Goal: Use online tool/utility: Utilize a website feature to perform a specific function

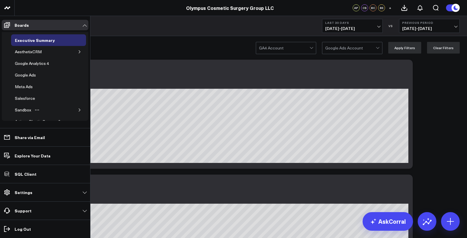
scroll to position [38, 0]
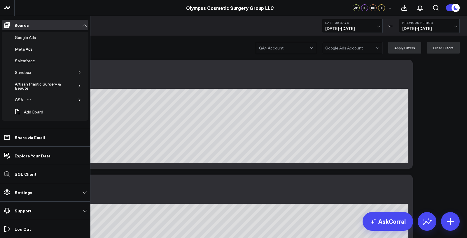
click at [78, 98] on button "button" at bounding box center [80, 100] width 6 height 6
click at [36, 99] on div "CSA - Surgical" at bounding box center [32, 99] width 29 height 7
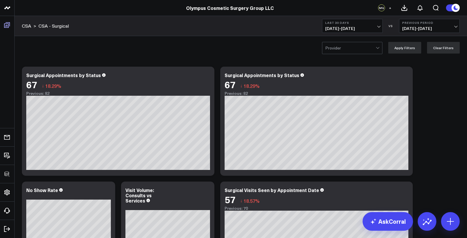
scroll to position [60, 0]
click at [336, 43] on div at bounding box center [350, 48] width 50 height 12
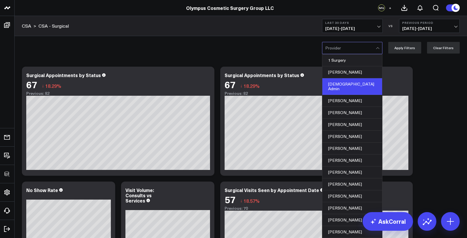
scroll to position [0, 0]
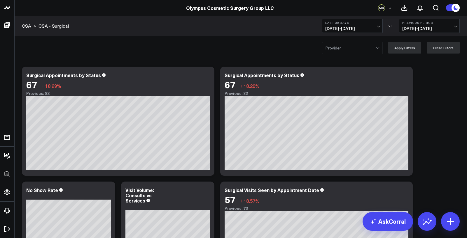
click at [290, 55] on div "Provider Apply Filters Clear Filters" at bounding box center [241, 47] width 452 height 23
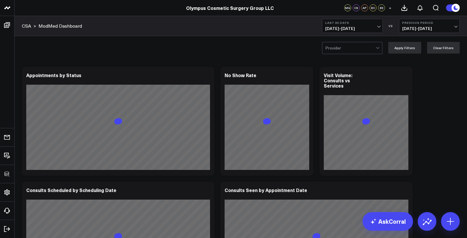
click at [329, 57] on div "Provider Apply Filters Clear Filters" at bounding box center [241, 47] width 452 height 23
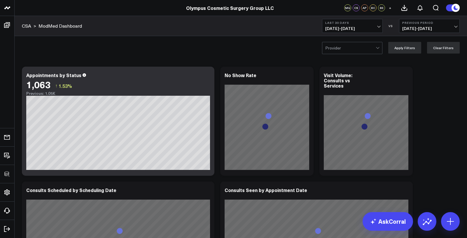
click at [344, 50] on div at bounding box center [350, 48] width 50 height 12
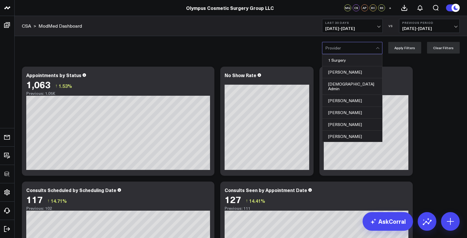
click at [270, 54] on div "Adnubis Admin, 3 of 126. 126 results available. Use Up and Down to choose optio…" at bounding box center [241, 47] width 452 height 23
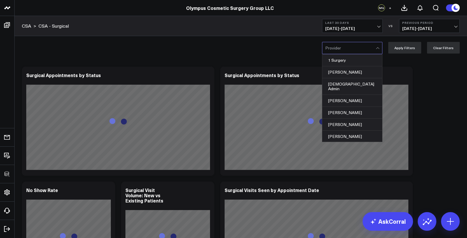
click at [339, 45] on div at bounding box center [350, 48] width 50 height 12
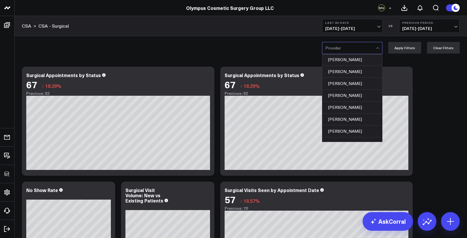
scroll to position [220, 0]
click at [283, 48] on div "Brenda Celiz, 20 of 126. 126 results available. Use Up and Down to choose optio…" at bounding box center [241, 47] width 452 height 23
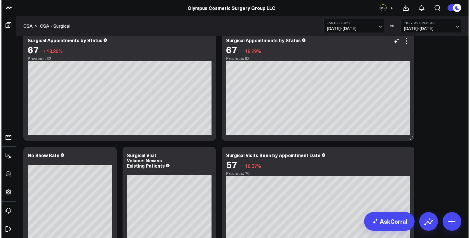
scroll to position [0, 0]
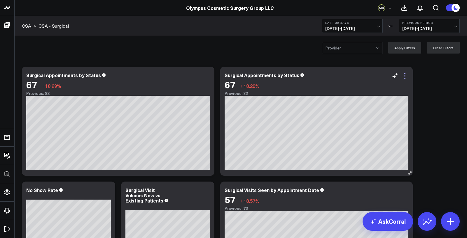
click at [403, 77] on icon at bounding box center [404, 76] width 7 height 7
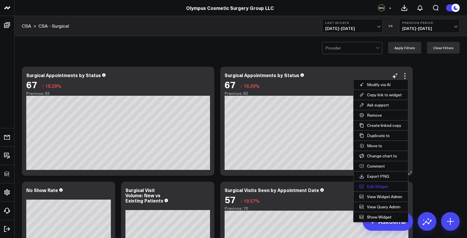
click at [372, 187] on button "Edit Widget" at bounding box center [380, 187] width 55 height 10
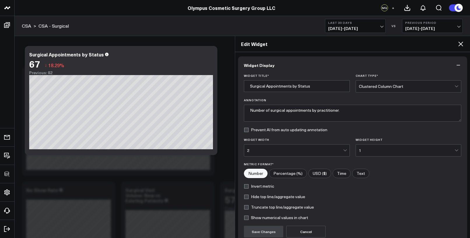
scroll to position [53, 0]
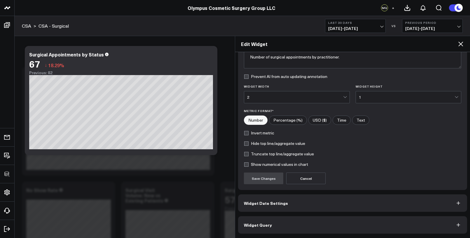
click at [272, 227] on button "Widget Query" at bounding box center [352, 225] width 229 height 17
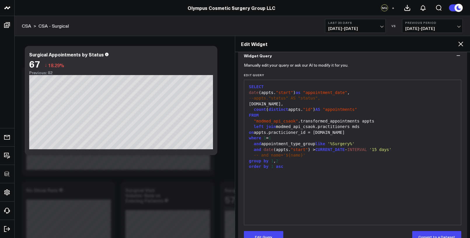
click at [463, 43] on icon at bounding box center [460, 44] width 7 height 7
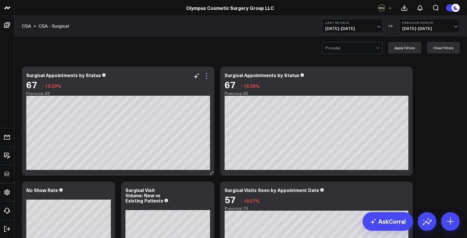
click at [206, 75] on icon at bounding box center [206, 76] width 7 height 7
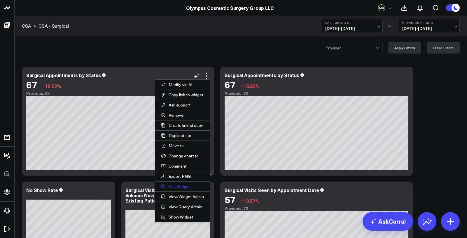
click at [178, 187] on button "Edit Widget" at bounding box center [182, 187] width 55 height 10
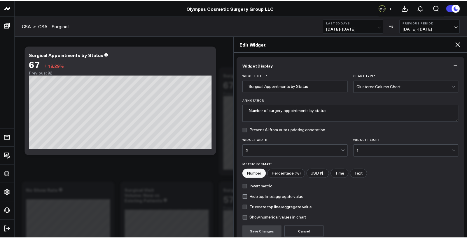
scroll to position [53, 0]
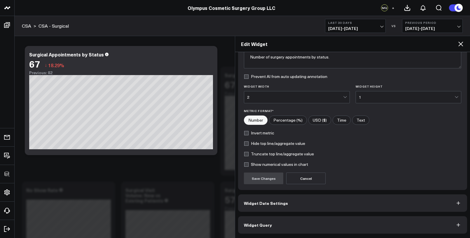
click at [265, 229] on button "Widget Query" at bounding box center [352, 225] width 229 height 17
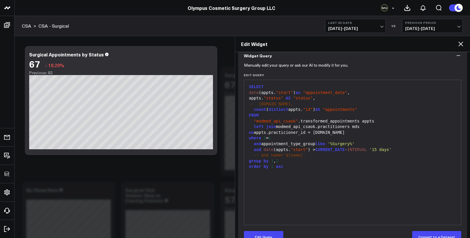
click at [459, 50] on div "Edit Widget" at bounding box center [352, 44] width 235 height 16
click at [461, 43] on icon at bounding box center [460, 44] width 5 height 5
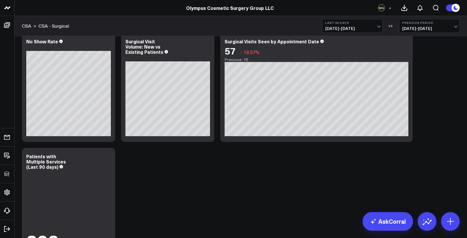
scroll to position [206, 0]
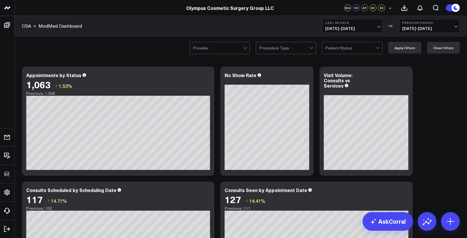
click at [231, 49] on div at bounding box center [218, 48] width 50 height 12
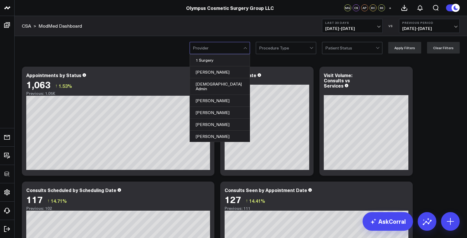
click at [285, 47] on div at bounding box center [284, 48] width 50 height 12
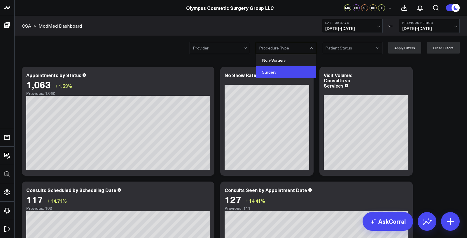
click at [276, 75] on div "Surgery" at bounding box center [286, 72] width 60 height 12
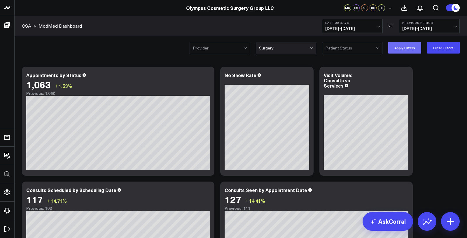
click at [398, 52] on button "Apply Filters" at bounding box center [404, 48] width 33 height 12
click at [441, 50] on button "Clear Filters" at bounding box center [443, 48] width 33 height 12
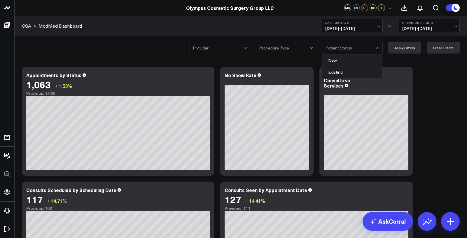
click at [351, 50] on div at bounding box center [350, 48] width 50 height 12
click at [345, 66] on div "New" at bounding box center [352, 61] width 60 height 12
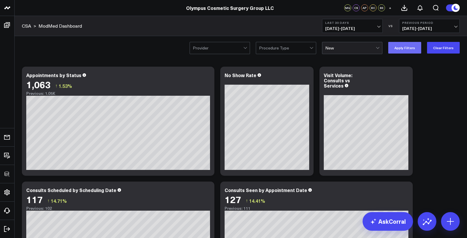
click at [409, 50] on button "Apply Filters" at bounding box center [404, 48] width 33 height 12
click at [439, 46] on button "Clear Filters" at bounding box center [443, 48] width 33 height 12
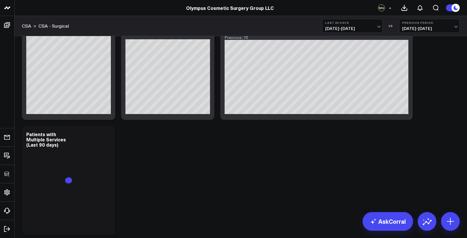
scroll to position [206, 0]
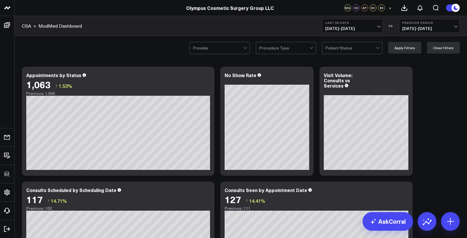
click at [292, 48] on div at bounding box center [284, 48] width 50 height 12
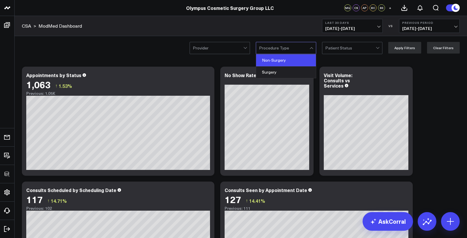
click at [288, 60] on div "Non-Surgery" at bounding box center [286, 61] width 60 height 12
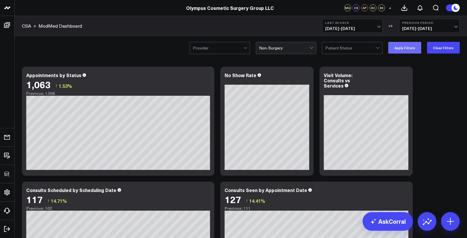
click at [396, 48] on button "Apply Filters" at bounding box center [404, 48] width 33 height 12
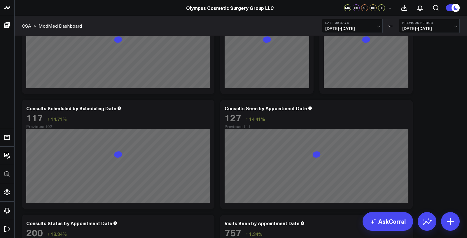
scroll to position [321, 0]
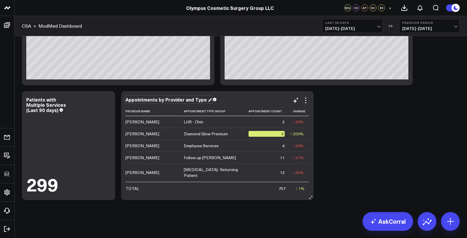
click at [190, 100] on div "Appointments by Provider and Type" at bounding box center [168, 99] width 86 height 6
click at [306, 103] on icon at bounding box center [305, 102] width 1 height 1
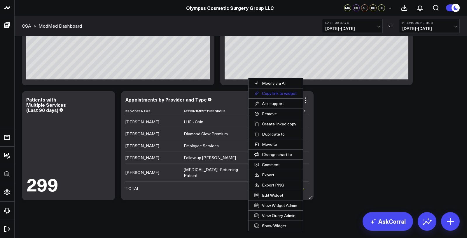
click at [283, 95] on button "Copy link to widget" at bounding box center [275, 94] width 55 height 10
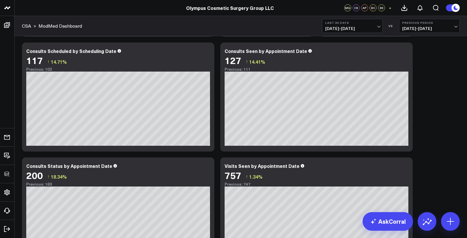
scroll to position [0, 0]
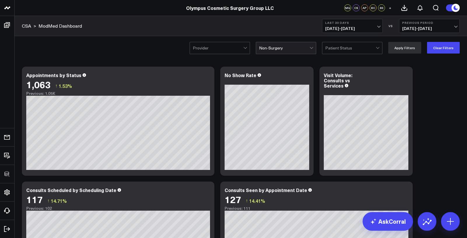
click at [296, 45] on div at bounding box center [284, 48] width 50 height 12
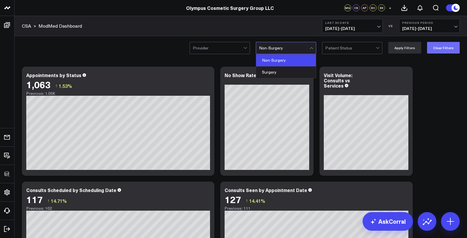
click at [445, 50] on button "Clear Filters" at bounding box center [443, 48] width 33 height 12
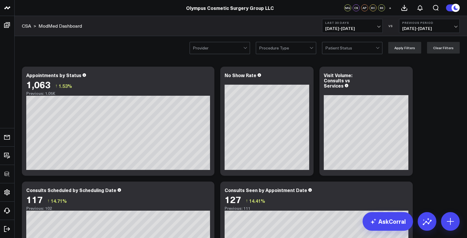
click at [228, 49] on div at bounding box center [218, 48] width 50 height 12
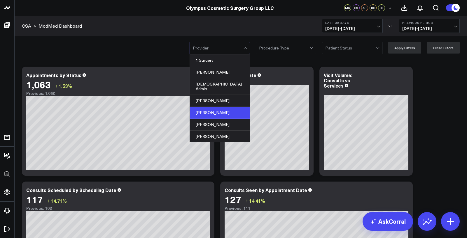
click at [216, 107] on div "Alexis Estrada" at bounding box center [220, 113] width 60 height 12
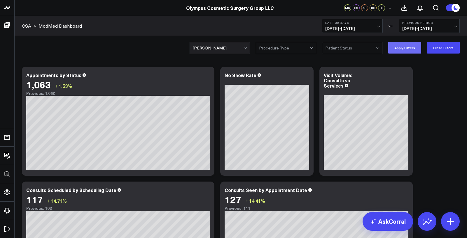
click at [396, 47] on button "Apply Filters" at bounding box center [404, 48] width 33 height 12
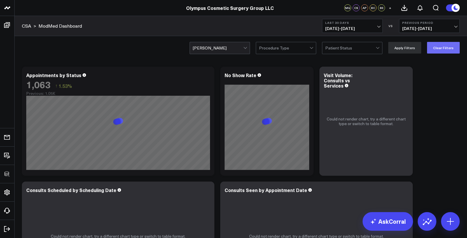
click at [453, 49] on button "Clear Filters" at bounding box center [443, 48] width 33 height 12
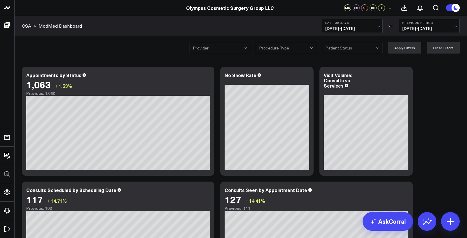
click at [346, 50] on div at bounding box center [350, 48] width 50 height 12
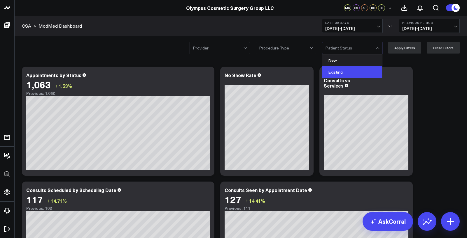
click at [340, 69] on div "Existing" at bounding box center [352, 72] width 60 height 12
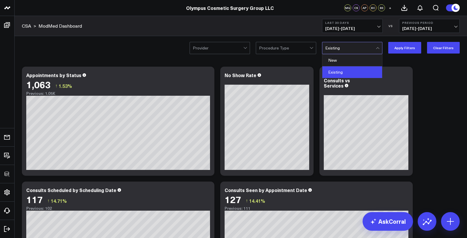
click at [366, 51] on div at bounding box center [350, 48] width 50 height 12
click at [358, 58] on div "New" at bounding box center [352, 61] width 60 height 12
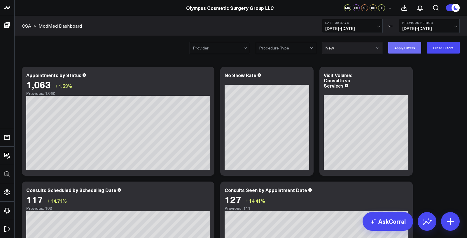
click at [402, 46] on button "Apply Filters" at bounding box center [404, 48] width 33 height 12
click at [362, 48] on div at bounding box center [350, 48] width 50 height 12
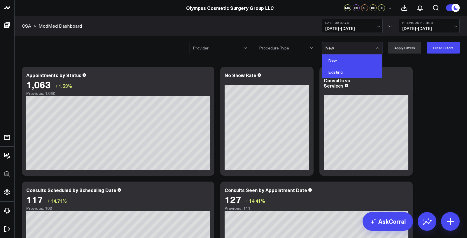
click at [350, 69] on div "Existing" at bounding box center [352, 72] width 60 height 12
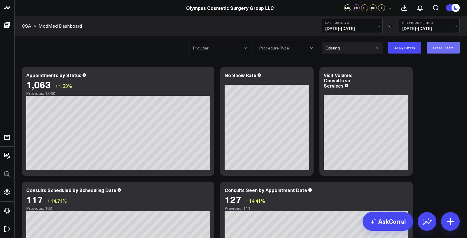
click at [442, 45] on button "Clear Filters" at bounding box center [443, 48] width 33 height 12
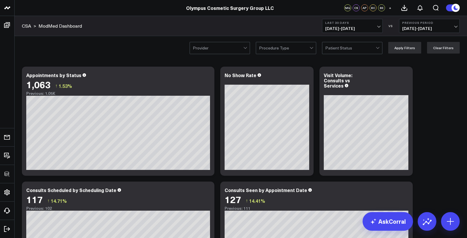
click at [366, 46] on div at bounding box center [350, 48] width 50 height 12
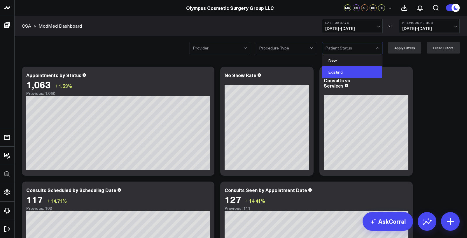
click at [346, 71] on div "Existing" at bounding box center [352, 72] width 60 height 12
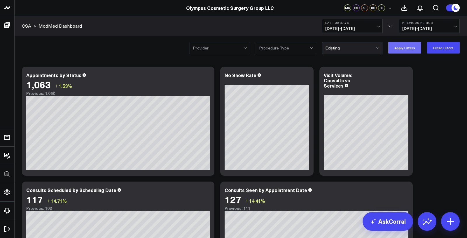
click at [403, 49] on button "Apply Filters" at bounding box center [404, 48] width 33 height 12
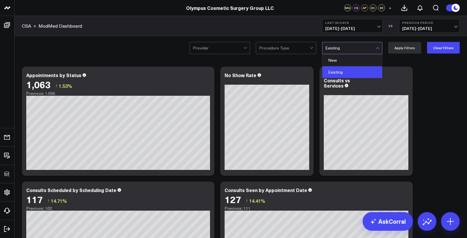
click at [358, 52] on div at bounding box center [350, 48] width 50 height 12
click at [354, 61] on div "New" at bounding box center [352, 61] width 60 height 12
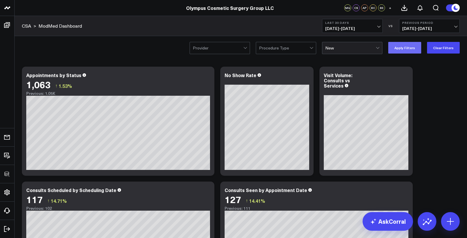
click at [415, 51] on button "Apply Filters" at bounding box center [404, 48] width 33 height 12
click at [454, 45] on button "Clear Filters" at bounding box center [443, 48] width 33 height 12
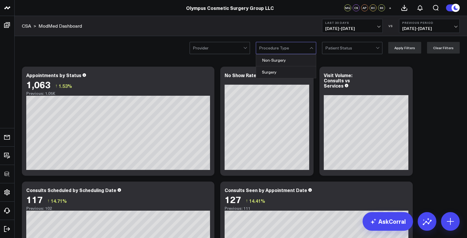
click at [294, 50] on div at bounding box center [284, 48] width 50 height 12
click at [287, 60] on div "Non-Surgery" at bounding box center [286, 61] width 60 height 12
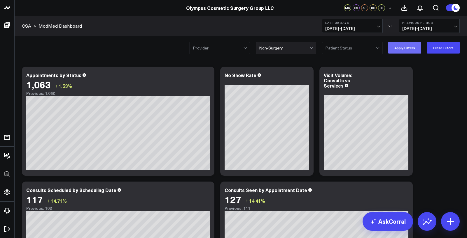
click at [402, 48] on button "Apply Filters" at bounding box center [404, 48] width 33 height 12
click at [439, 48] on button "Clear Filters" at bounding box center [443, 48] width 33 height 12
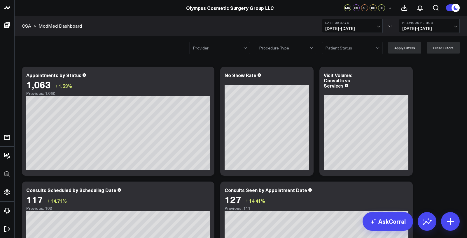
click at [272, 46] on div at bounding box center [284, 48] width 50 height 12
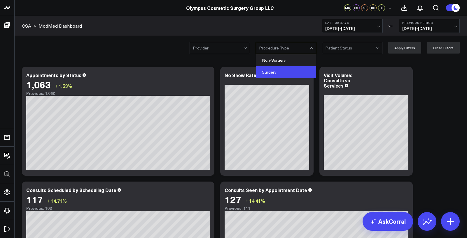
click at [269, 71] on div "Surgery" at bounding box center [286, 72] width 60 height 12
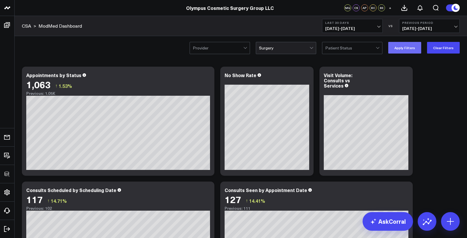
click at [407, 50] on button "Apply Filters" at bounding box center [404, 48] width 33 height 12
click at [454, 45] on button "Clear Filters" at bounding box center [443, 48] width 33 height 12
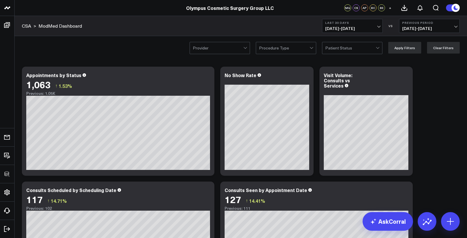
click at [345, 28] on span "09/10/25 - 10/09/25" at bounding box center [352, 28] width 54 height 5
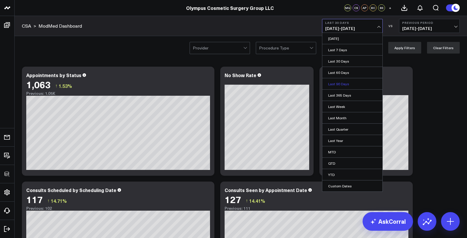
click at [339, 85] on link "Last 90 Days" at bounding box center [352, 83] width 60 height 11
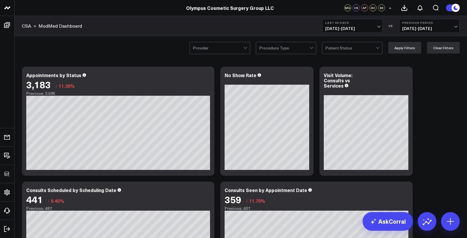
click at [292, 49] on div at bounding box center [284, 48] width 50 height 12
click at [285, 26] on div "CSA > ModMed Dashboard Last 90 Days 07/12/25 - 10/09/25 VS Previous Period 04/1…" at bounding box center [241, 26] width 452 height 20
click at [274, 50] on div at bounding box center [284, 48] width 50 height 12
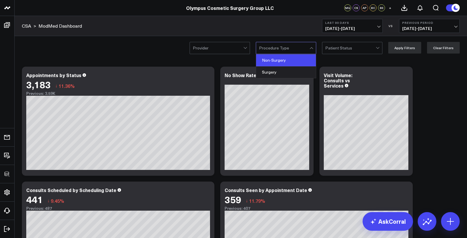
click at [275, 62] on div "Non-Surgery" at bounding box center [286, 61] width 60 height 12
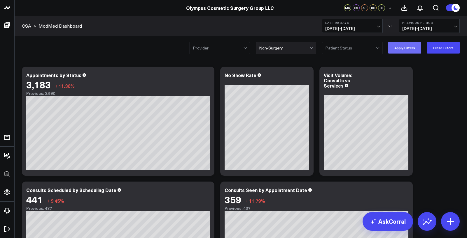
click at [404, 48] on button "Apply Filters" at bounding box center [404, 48] width 33 height 12
click at [205, 78] on icon at bounding box center [206, 76] width 7 height 7
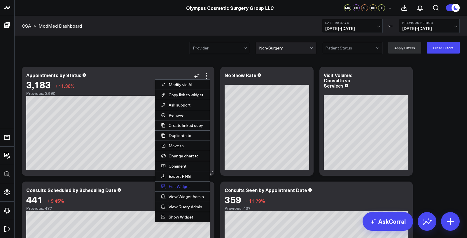
click at [177, 186] on button "Edit Widget" at bounding box center [182, 187] width 55 height 10
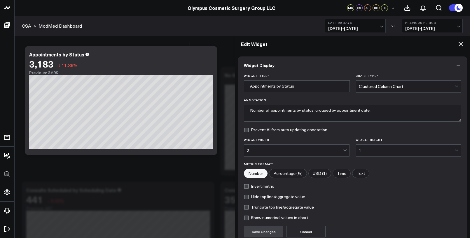
scroll to position [53, 0]
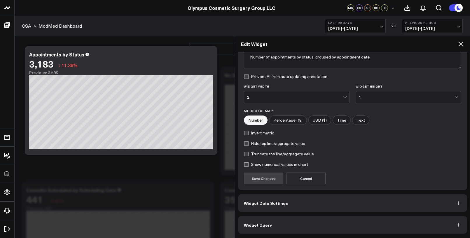
click at [268, 229] on button "Widget Query" at bounding box center [352, 225] width 229 height 17
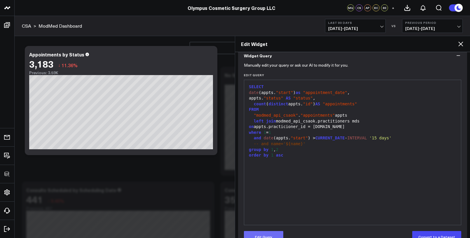
click at [260, 234] on button "Edit Query" at bounding box center [263, 237] width 39 height 12
click at [261, 145] on span "-- and name='${name}'" at bounding box center [280, 144] width 52 height 5
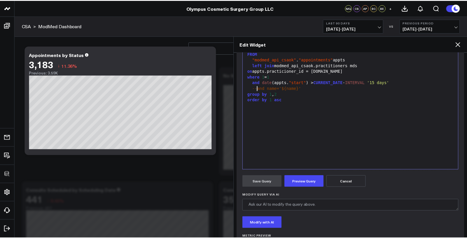
scroll to position [41, 0]
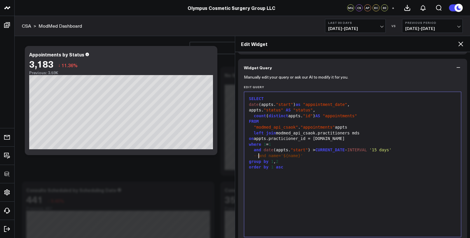
click at [460, 43] on icon at bounding box center [460, 44] width 7 height 7
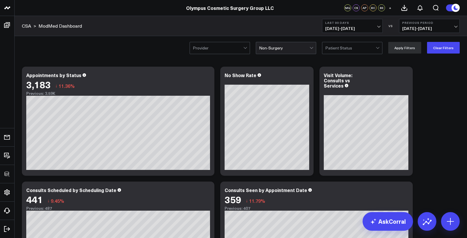
click at [272, 48] on div at bounding box center [284, 48] width 50 height 12
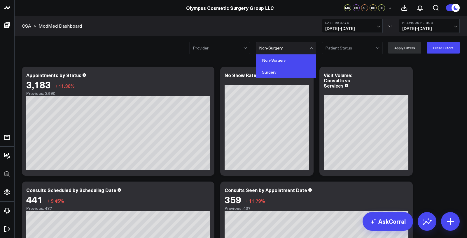
click at [276, 71] on div "Surgery" at bounding box center [286, 72] width 60 height 12
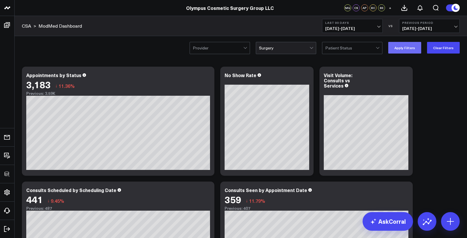
click at [405, 50] on button "Apply Filters" at bounding box center [404, 48] width 33 height 12
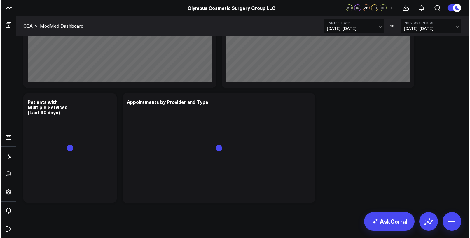
scroll to position [321, 0]
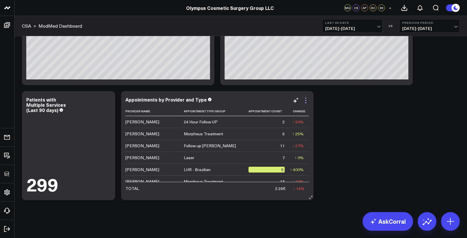
click at [307, 98] on icon at bounding box center [305, 100] width 7 height 7
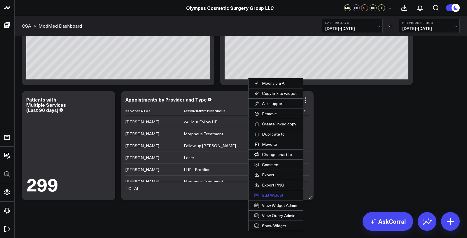
click at [267, 196] on button "Edit Widget" at bounding box center [275, 196] width 55 height 10
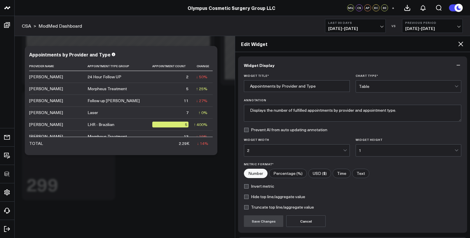
scroll to position [43, 0]
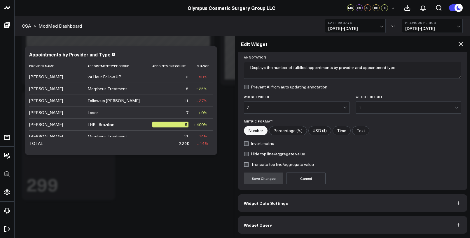
click at [284, 224] on button "Widget Query" at bounding box center [352, 225] width 229 height 17
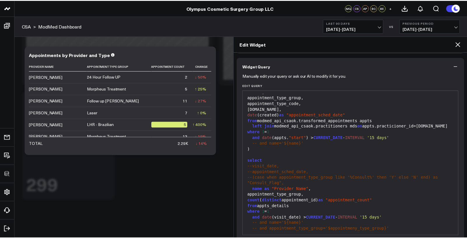
scroll to position [74, 0]
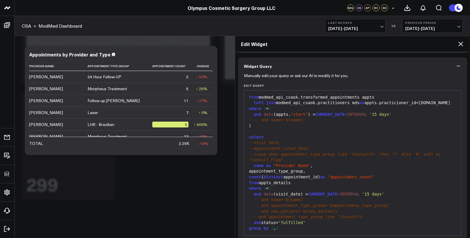
click at [462, 41] on icon at bounding box center [460, 44] width 7 height 7
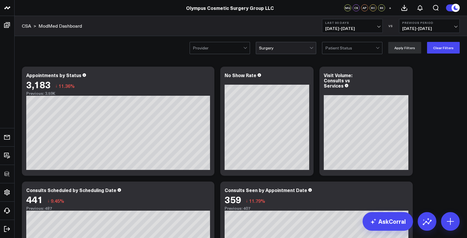
click at [293, 52] on div at bounding box center [284, 48] width 50 height 12
click at [447, 48] on button "Clear Filters" at bounding box center [443, 48] width 33 height 12
click at [362, 50] on div at bounding box center [350, 48] width 50 height 12
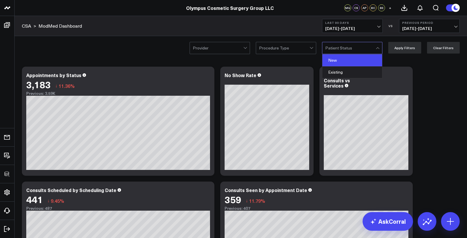
click at [356, 57] on div "New" at bounding box center [352, 61] width 60 height 12
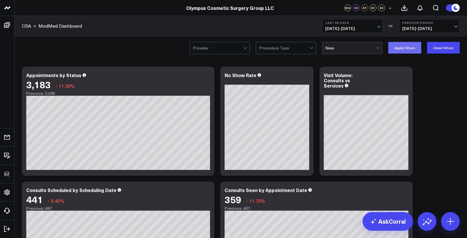
click at [406, 48] on button "Apply Filters" at bounding box center [404, 48] width 33 height 12
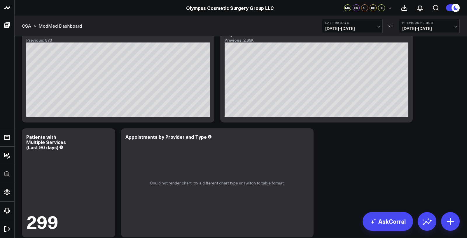
scroll to position [321, 0]
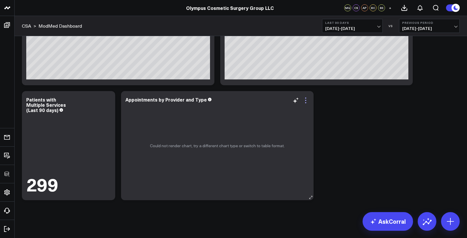
click at [303, 102] on icon at bounding box center [305, 100] width 7 height 7
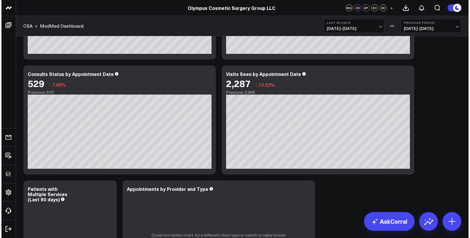
scroll to position [220, 0]
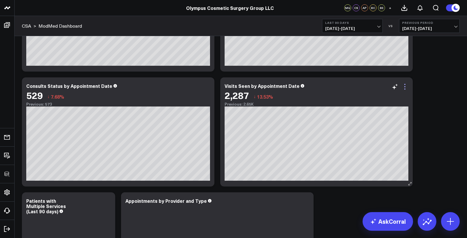
click at [403, 88] on icon at bounding box center [404, 86] width 7 height 7
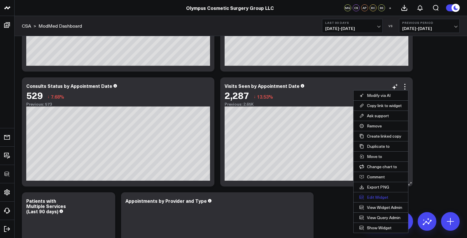
click at [379, 199] on button "Edit Widget" at bounding box center [380, 198] width 55 height 10
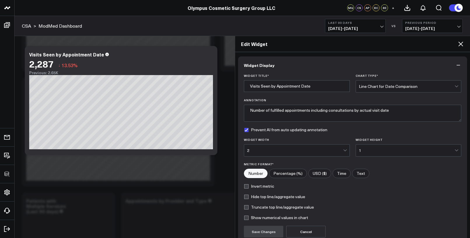
scroll to position [53, 0]
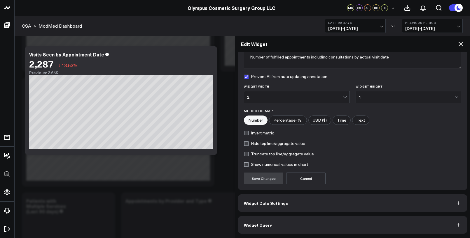
click at [288, 225] on button "Widget Query" at bounding box center [352, 225] width 229 height 17
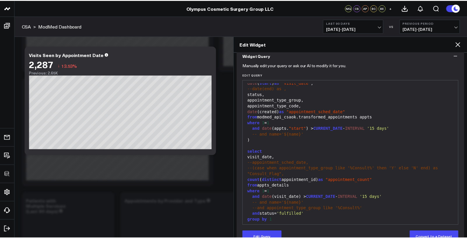
scroll to position [40, 0]
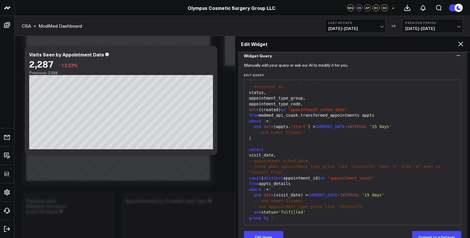
click at [460, 46] on icon at bounding box center [460, 44] width 7 height 7
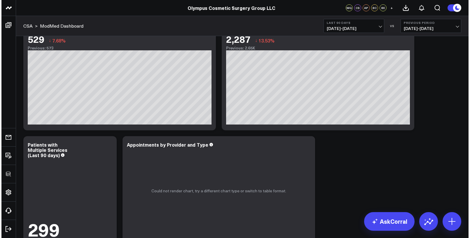
scroll to position [321, 0]
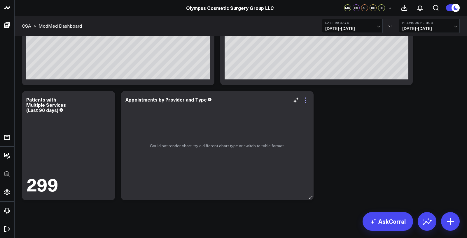
click at [305, 101] on icon at bounding box center [305, 100] width 7 height 7
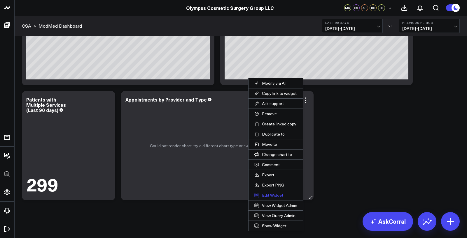
click at [271, 195] on button "Edit Widget" at bounding box center [275, 196] width 55 height 10
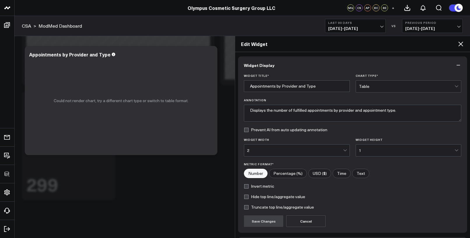
scroll to position [43, 0]
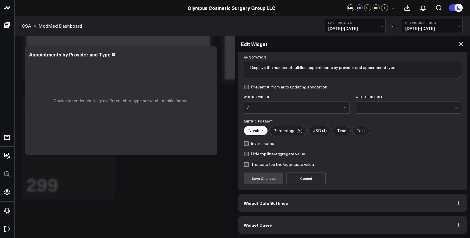
click at [267, 230] on button "Widget Query" at bounding box center [352, 225] width 229 height 17
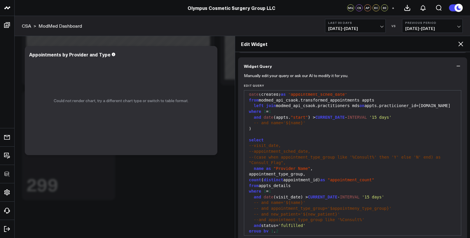
scroll to position [74, 0]
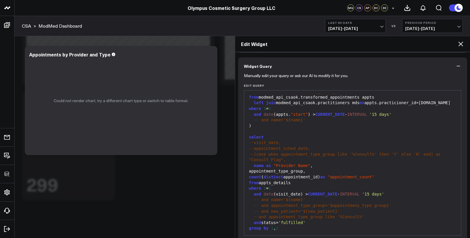
click at [461, 43] on icon at bounding box center [460, 44] width 5 height 5
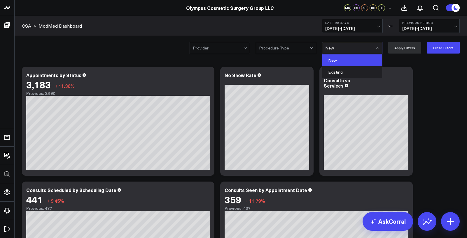
click at [345, 53] on div at bounding box center [350, 48] width 50 height 12
click at [343, 70] on div "Existing" at bounding box center [352, 72] width 60 height 12
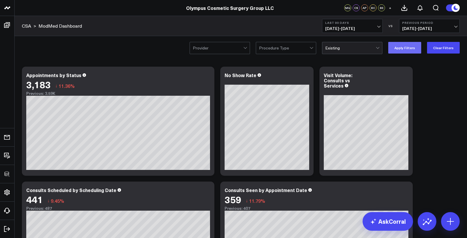
click at [399, 46] on button "Apply Filters" at bounding box center [404, 48] width 33 height 12
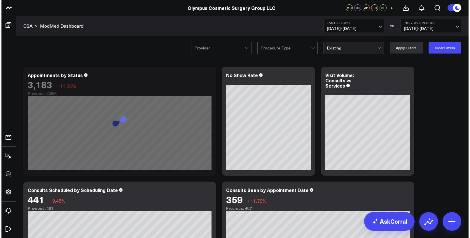
scroll to position [321, 0]
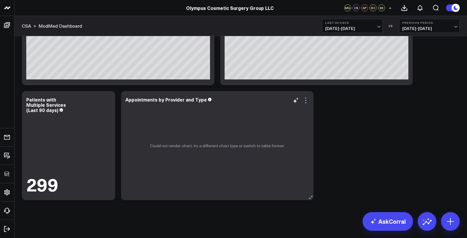
click at [307, 101] on icon at bounding box center [305, 100] width 7 height 7
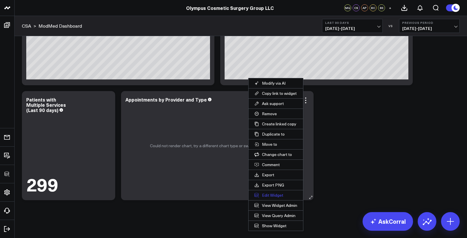
click at [267, 195] on button "Edit Widget" at bounding box center [275, 196] width 55 height 10
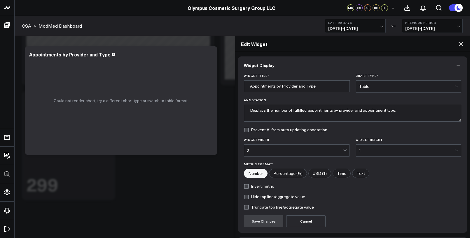
scroll to position [43, 0]
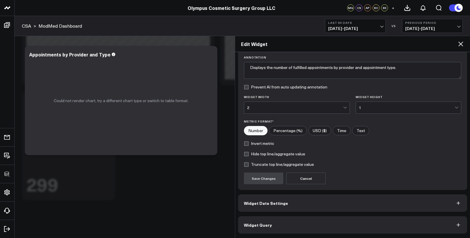
click at [272, 229] on button "Widget Query" at bounding box center [352, 225] width 229 height 17
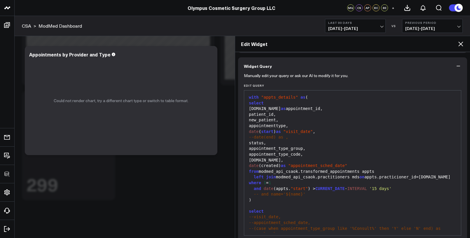
scroll to position [74, 0]
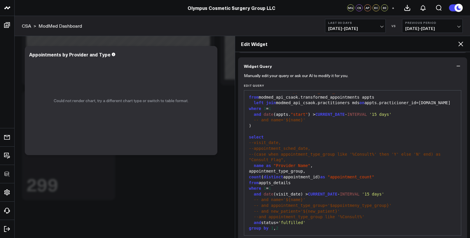
click at [262, 202] on span "-- and name='${name}'" at bounding box center [280, 200] width 52 height 5
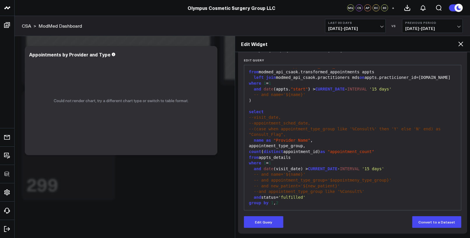
click at [458, 43] on icon at bounding box center [460, 44] width 7 height 7
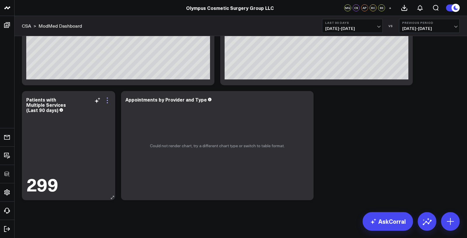
click at [107, 98] on icon at bounding box center [107, 100] width 7 height 7
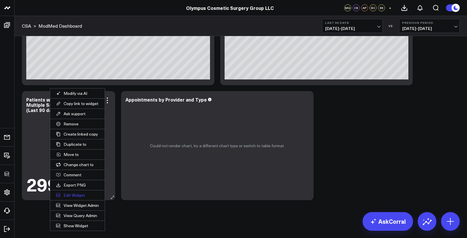
click at [78, 195] on button "Edit Widget" at bounding box center [77, 196] width 55 height 10
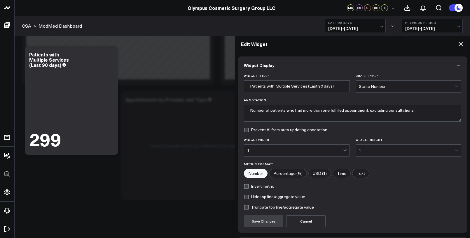
scroll to position [43, 0]
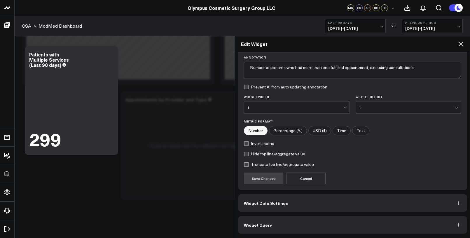
click at [266, 227] on span "Widget Query" at bounding box center [258, 225] width 28 height 5
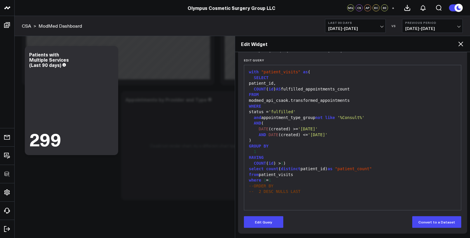
scroll to position [0, 0]
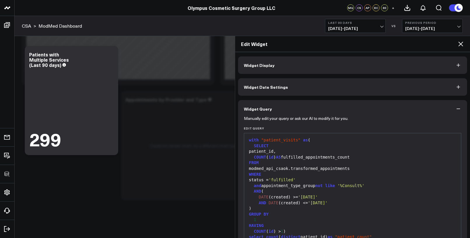
click at [460, 45] on icon at bounding box center [460, 44] width 7 height 7
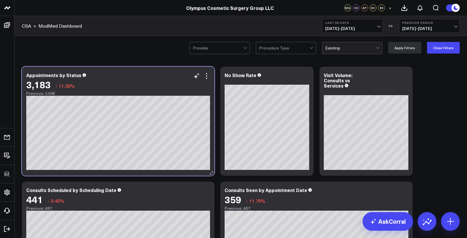
click at [207, 80] on div "3,183 ↓ 11.36%" at bounding box center [118, 84] width 184 height 10
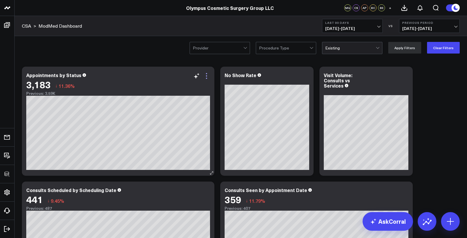
click at [207, 77] on icon at bounding box center [206, 76] width 7 height 7
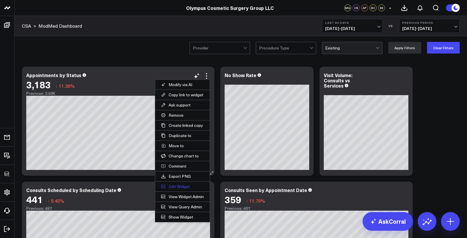
click at [181, 185] on button "Edit Widget" at bounding box center [182, 187] width 55 height 10
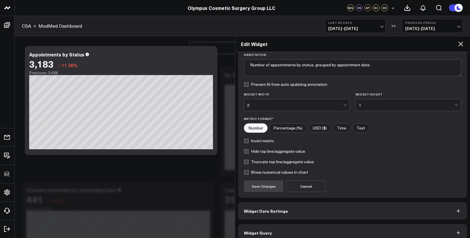
scroll to position [53, 0]
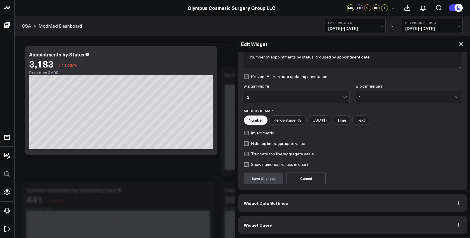
click at [289, 222] on button "Widget Query" at bounding box center [352, 225] width 229 height 17
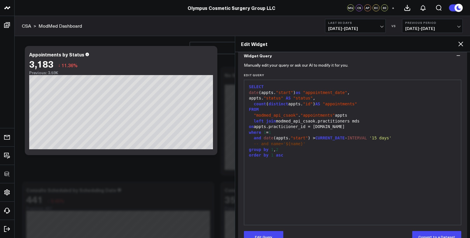
click at [459, 44] on icon at bounding box center [460, 44] width 7 height 7
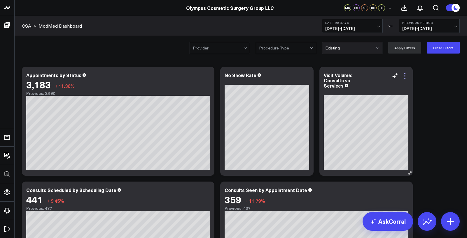
click at [406, 76] on icon at bounding box center [404, 76] width 7 height 7
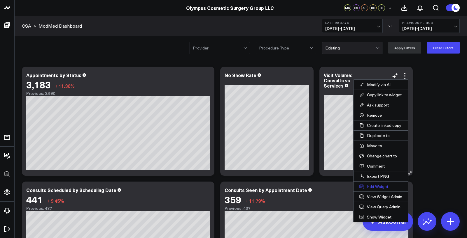
click at [373, 185] on button "Edit Widget" at bounding box center [380, 187] width 55 height 10
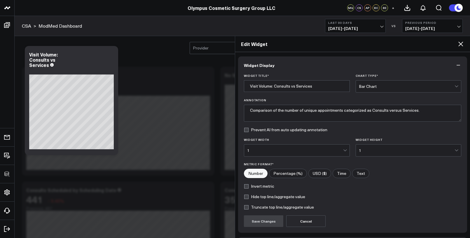
scroll to position [43, 0]
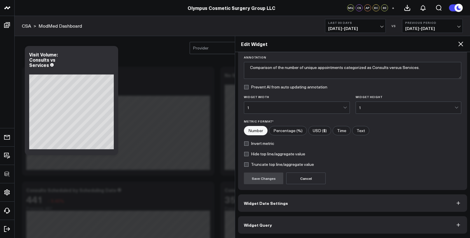
click at [273, 224] on button "Widget Query" at bounding box center [352, 225] width 229 height 17
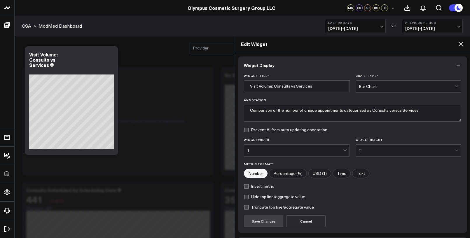
click at [458, 45] on icon at bounding box center [460, 44] width 7 height 7
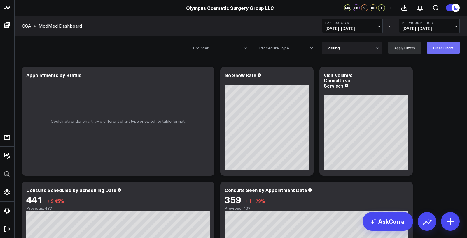
click at [435, 49] on button "Clear Filters" at bounding box center [443, 48] width 33 height 12
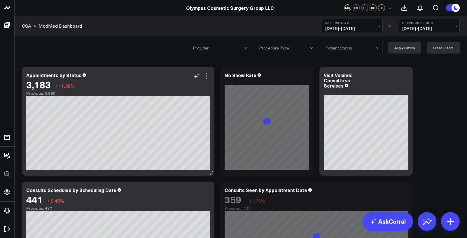
click at [207, 78] on icon at bounding box center [206, 76] width 7 height 7
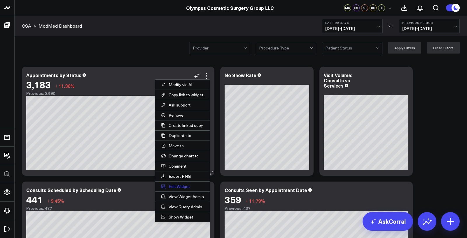
click at [178, 188] on button "Edit Widget" at bounding box center [182, 187] width 55 height 10
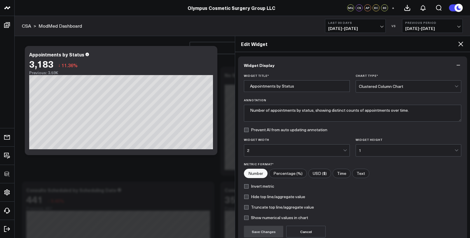
scroll to position [53, 0]
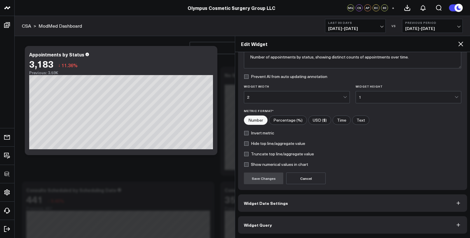
click at [274, 230] on button "Widget Query" at bounding box center [352, 225] width 229 height 17
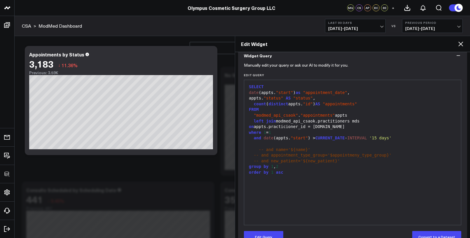
click at [459, 47] on icon at bounding box center [460, 44] width 7 height 7
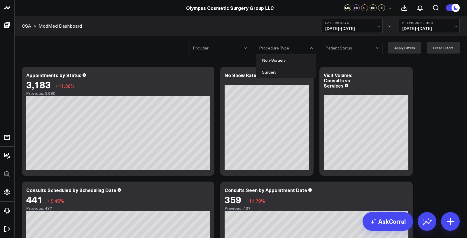
click at [291, 48] on div at bounding box center [284, 48] width 50 height 12
click at [285, 60] on div "Non-Surgery" at bounding box center [286, 61] width 60 height 12
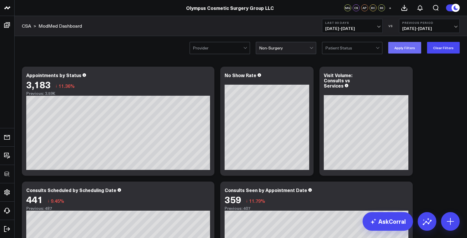
click at [414, 45] on button "Apply Filters" at bounding box center [404, 48] width 33 height 12
click at [437, 45] on button "Clear Filters" at bounding box center [443, 48] width 33 height 12
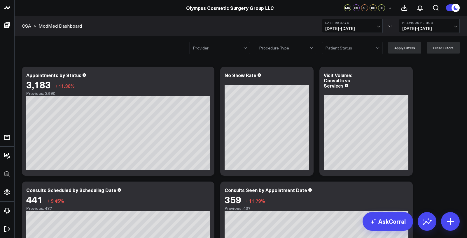
click at [287, 54] on div "Procedure Type" at bounding box center [286, 48] width 60 height 12
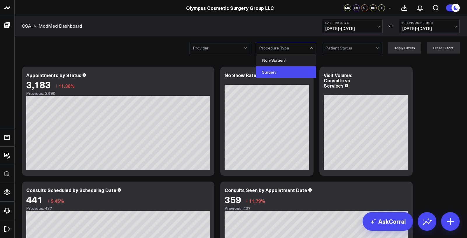
click at [280, 71] on div "Surgery" at bounding box center [286, 72] width 60 height 12
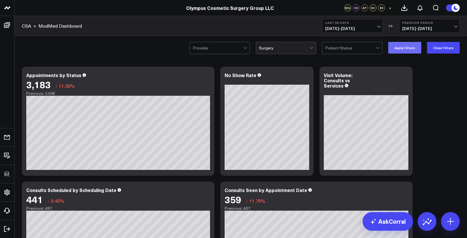
click at [401, 48] on button "Apply Filters" at bounding box center [404, 48] width 33 height 12
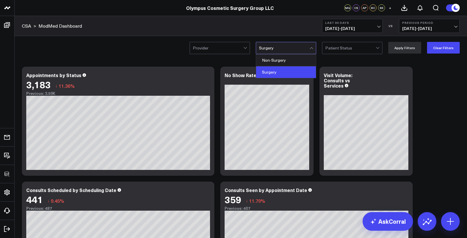
click at [281, 49] on div at bounding box center [284, 48] width 50 height 12
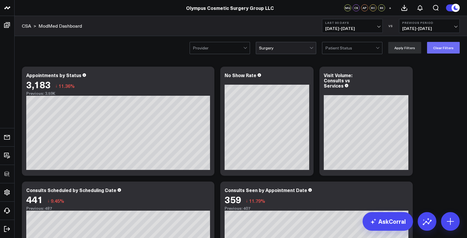
click at [440, 50] on button "Clear Filters" at bounding box center [443, 48] width 33 height 12
click at [207, 73] on icon at bounding box center [206, 76] width 7 height 7
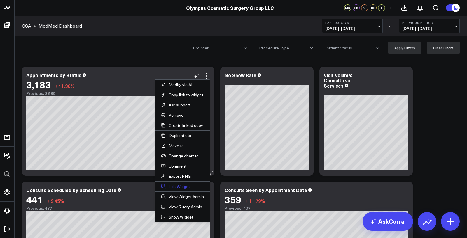
click at [178, 187] on button "Edit Widget" at bounding box center [182, 187] width 55 height 10
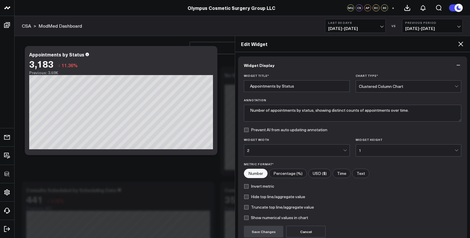
scroll to position [53, 0]
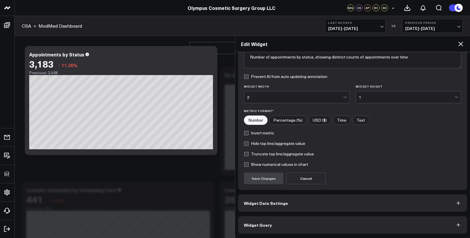
click at [266, 207] on button "Widget Date Settings" at bounding box center [352, 203] width 229 height 17
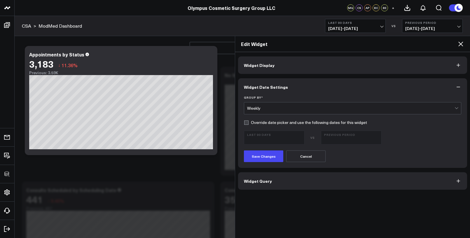
click at [267, 186] on button "Widget Query" at bounding box center [352, 181] width 229 height 17
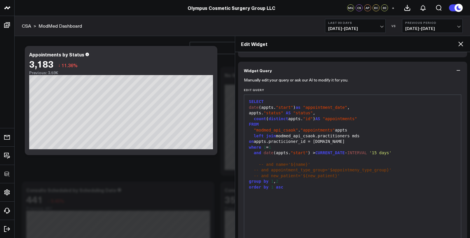
scroll to position [68, 0]
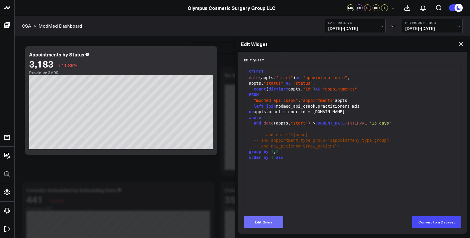
click at [261, 220] on button "Edit Query" at bounding box center [263, 223] width 39 height 12
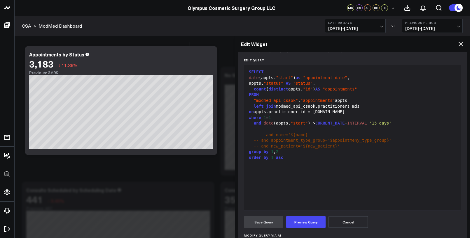
click at [267, 138] on div "-- and appointment_type_group='$appointmeny_type_group}'" at bounding box center [352, 141] width 211 height 6
click at [261, 140] on span "-- and appointment_type_group='$appointmeny_type_group}'" at bounding box center [323, 140] width 138 height 5
click at [306, 220] on button "Preview Query" at bounding box center [305, 223] width 39 height 12
click at [263, 223] on button "Save Query" at bounding box center [263, 223] width 39 height 12
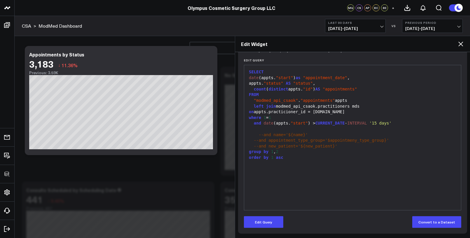
click at [461, 44] on icon at bounding box center [460, 44] width 7 height 7
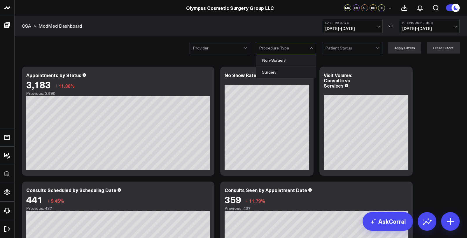
click at [282, 50] on div at bounding box center [284, 48] width 50 height 12
click at [279, 62] on div "Non-Surgery" at bounding box center [286, 61] width 60 height 12
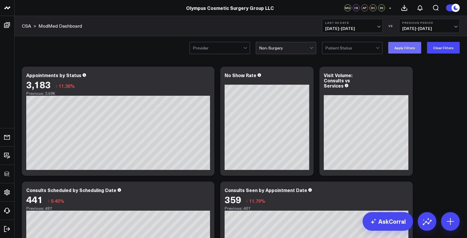
click at [403, 47] on button "Apply Filters" at bounding box center [404, 48] width 33 height 12
click at [436, 50] on button "Clear Filters" at bounding box center [443, 48] width 33 height 12
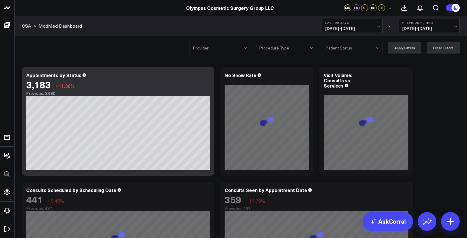
click at [275, 48] on div at bounding box center [284, 48] width 50 height 12
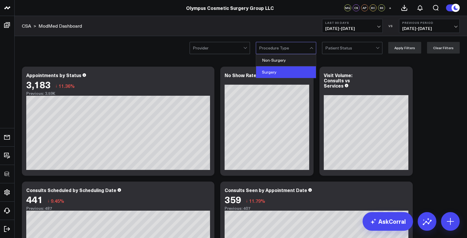
click at [275, 69] on div "Surgery" at bounding box center [286, 72] width 60 height 12
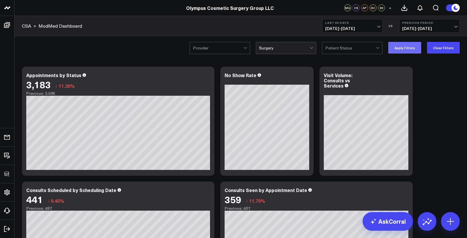
click at [411, 48] on button "Apply Filters" at bounding box center [404, 48] width 33 height 12
click at [434, 51] on button "Clear Filters" at bounding box center [443, 48] width 33 height 12
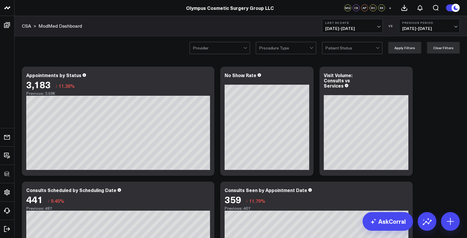
click at [365, 45] on div at bounding box center [350, 48] width 50 height 12
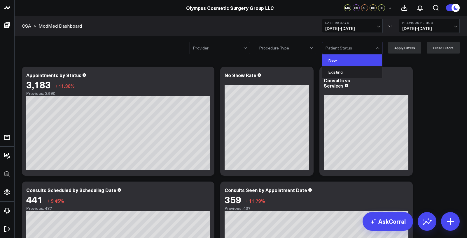
click at [349, 63] on div "New" at bounding box center [352, 61] width 60 height 12
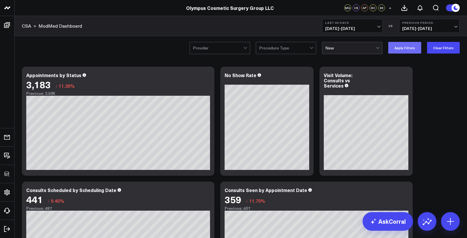
click at [400, 50] on button "Apply Filters" at bounding box center [404, 48] width 33 height 12
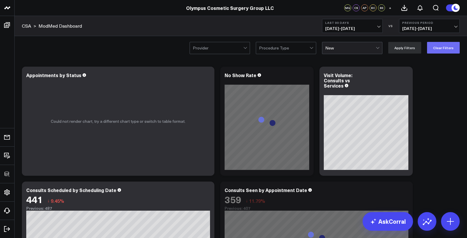
click at [435, 51] on button "Clear Filters" at bounding box center [443, 48] width 33 height 12
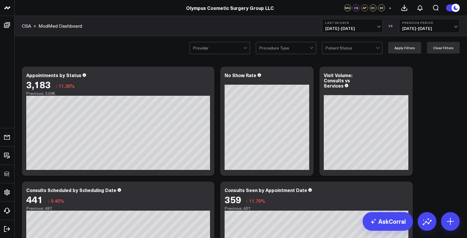
click at [356, 46] on div at bounding box center [350, 48] width 50 height 12
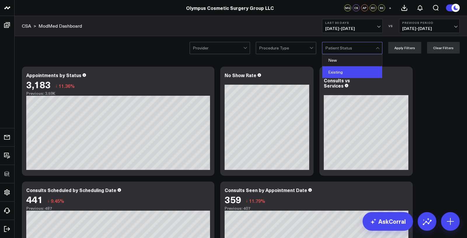
click at [350, 70] on div "Existing" at bounding box center [352, 72] width 60 height 12
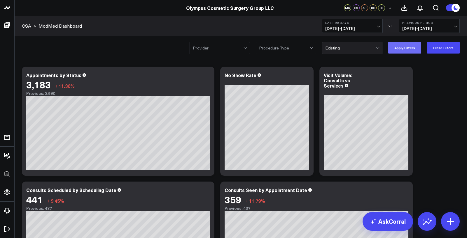
click at [398, 51] on button "Apply Filters" at bounding box center [404, 48] width 33 height 12
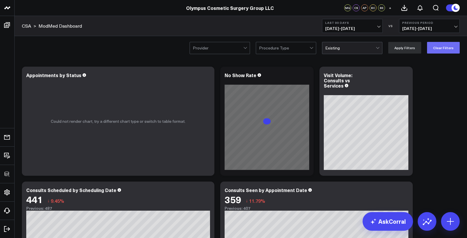
click at [440, 47] on button "Clear Filters" at bounding box center [443, 48] width 33 height 12
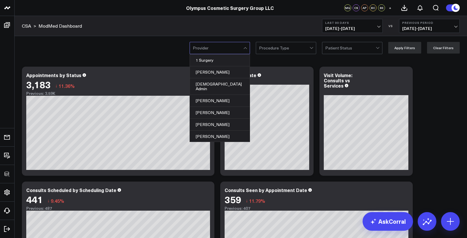
click at [235, 44] on div at bounding box center [218, 48] width 50 height 12
click at [212, 95] on div "Alecia Ary" at bounding box center [220, 101] width 60 height 12
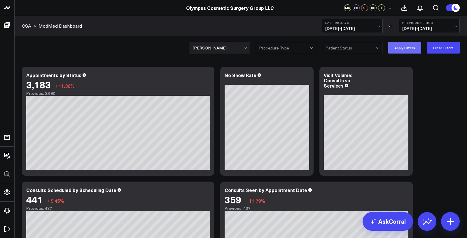
click at [395, 50] on button "Apply Filters" at bounding box center [404, 48] width 33 height 12
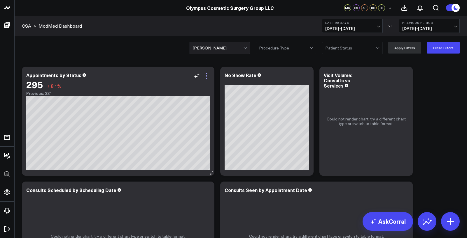
click at [206, 77] on icon at bounding box center [206, 76] width 7 height 7
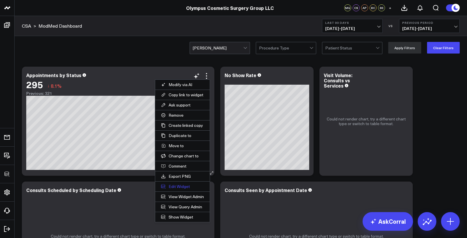
click at [174, 186] on button "Edit Widget" at bounding box center [182, 187] width 55 height 10
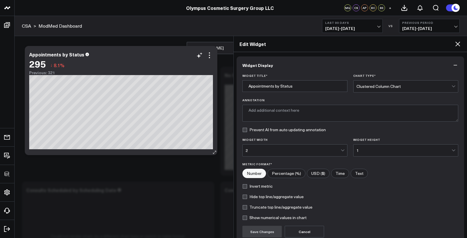
type textarea "Number of appointments by status, showing distinct counts of appointments over …"
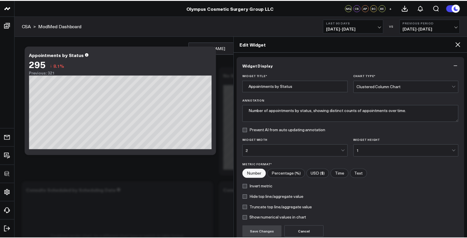
scroll to position [53, 0]
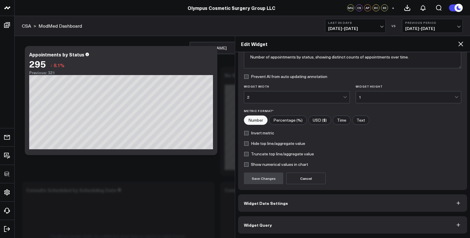
click at [271, 217] on button "Widget Query" at bounding box center [352, 225] width 229 height 17
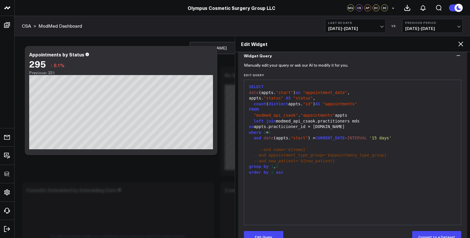
click at [271, 216] on div "SELECT date (appts. "start" ) as "appointment_date" , appts. "status" AS "statu…" at bounding box center [352, 152] width 211 height 139
click at [306, 202] on div "SELECT date (appts. "start" ) as "appointment_date" , appts. "status" AS "statu…" at bounding box center [352, 152] width 211 height 139
click at [461, 45] on icon at bounding box center [460, 44] width 5 height 5
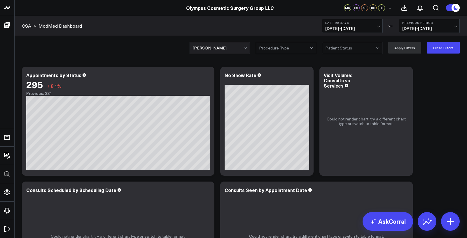
click at [369, 49] on div at bounding box center [350, 48] width 50 height 12
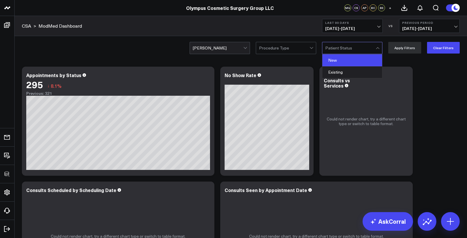
click at [365, 62] on div "New" at bounding box center [352, 61] width 60 height 12
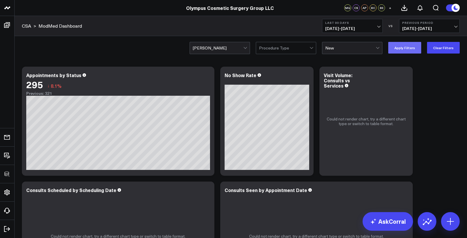
click at [403, 49] on button "Apply Filters" at bounding box center [404, 48] width 33 height 12
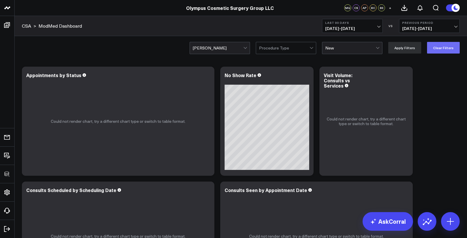
click at [446, 48] on button "Clear Filters" at bounding box center [443, 48] width 33 height 12
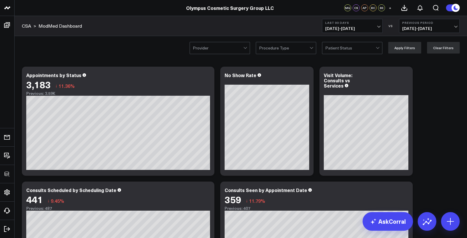
click at [349, 52] on div at bounding box center [350, 48] width 50 height 12
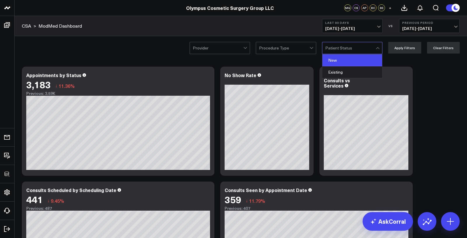
click at [349, 59] on div "New" at bounding box center [352, 61] width 60 height 12
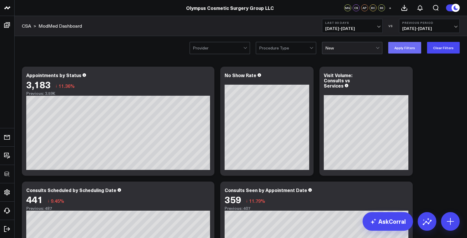
click at [409, 49] on button "Apply Filters" at bounding box center [404, 48] width 33 height 12
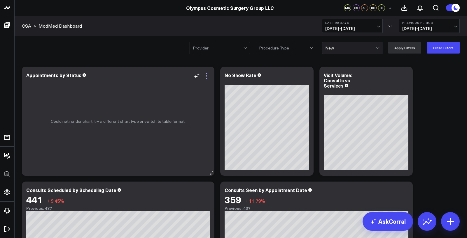
click at [207, 78] on icon at bounding box center [206, 76] width 7 height 7
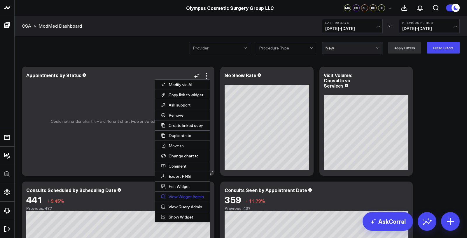
click at [179, 196] on link "View Widget Admin" at bounding box center [182, 197] width 55 height 10
